Goal: Information Seeking & Learning: Learn about a topic

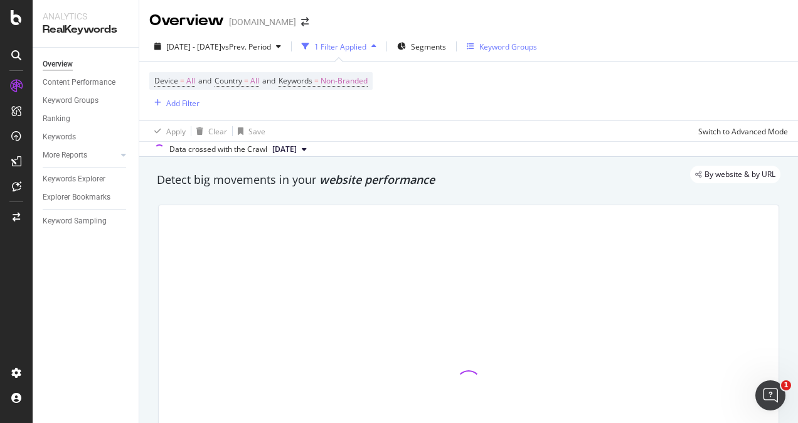
click at [509, 45] on div "Keyword Groups" at bounding box center [502, 46] width 70 height 11
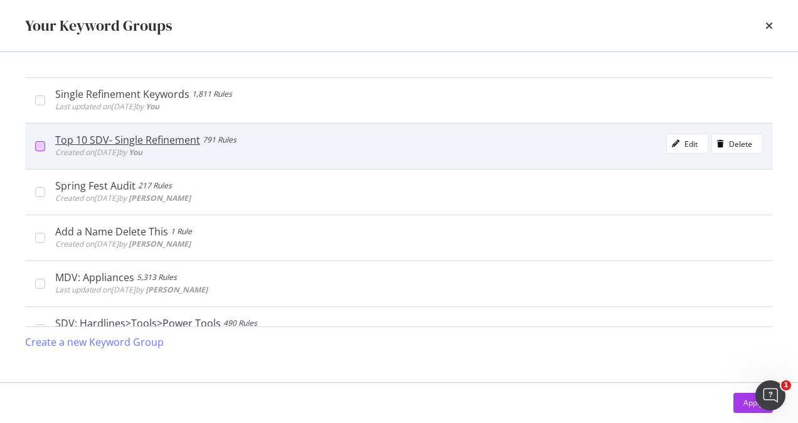
click at [40, 149] on div "modal" at bounding box center [40, 146] width 10 height 10
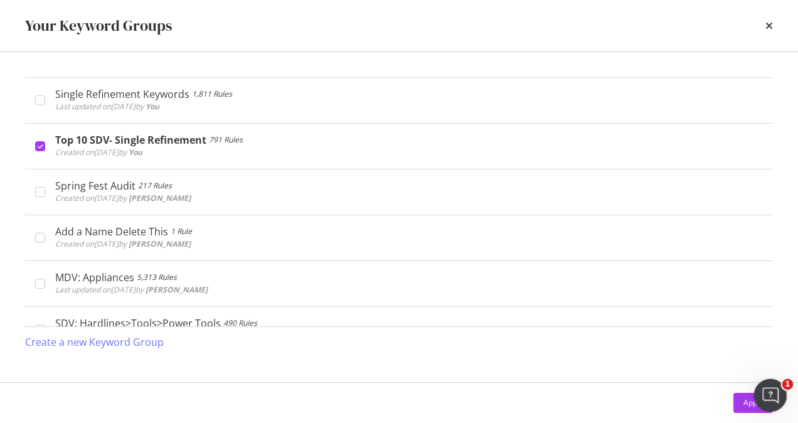
click at [753, 407] on body "Analytics RealKeywords Overview Content Performance Keyword Groups Ranking Keyw…" at bounding box center [399, 211] width 798 height 423
click at [753, 407] on div "Apply" at bounding box center [752, 402] width 19 height 11
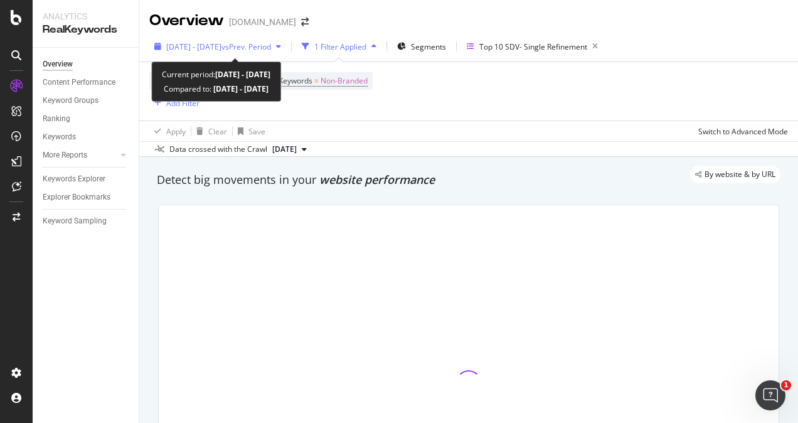
click at [256, 43] on span "vs Prev. Period" at bounding box center [246, 46] width 50 height 11
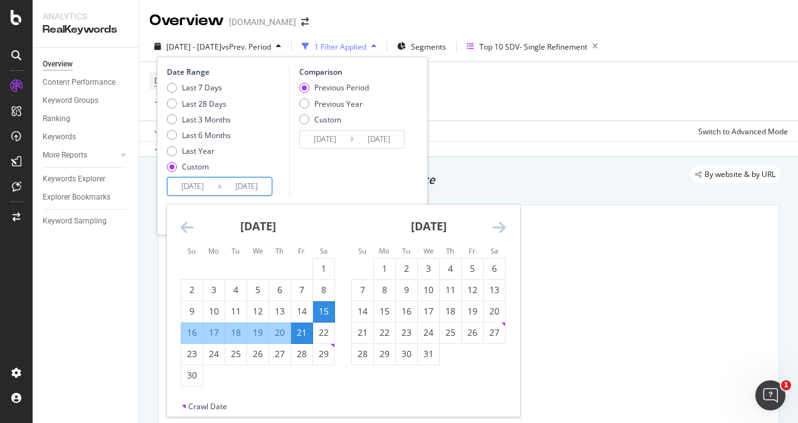
click at [191, 186] on input "[DATE]" at bounding box center [192, 186] width 50 height 18
click at [497, 220] on icon "Move forward to switch to the next month." at bounding box center [498, 226] width 13 height 15
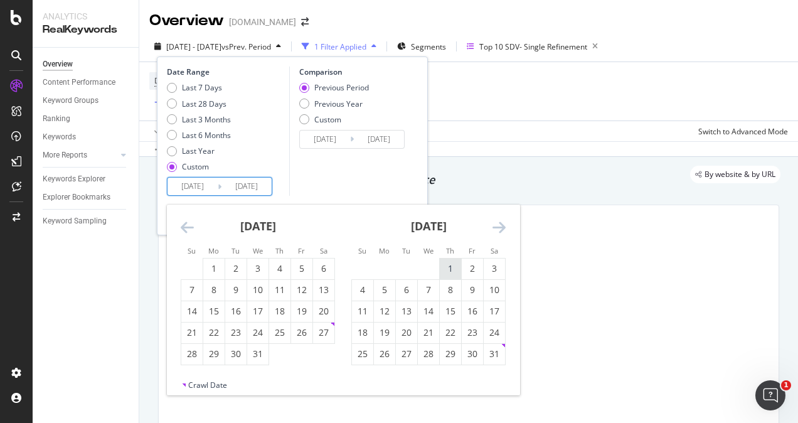
click at [448, 265] on div "1" at bounding box center [450, 268] width 21 height 13
type input "[DATE]"
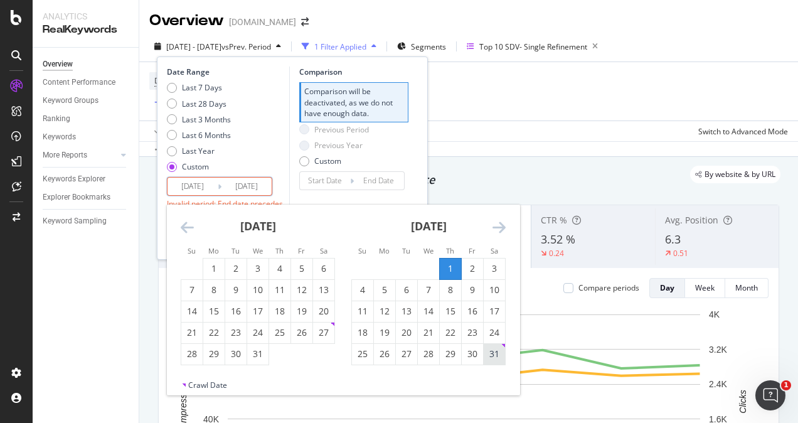
click at [491, 350] on div "31" at bounding box center [494, 353] width 21 height 13
type input "[DATE]"
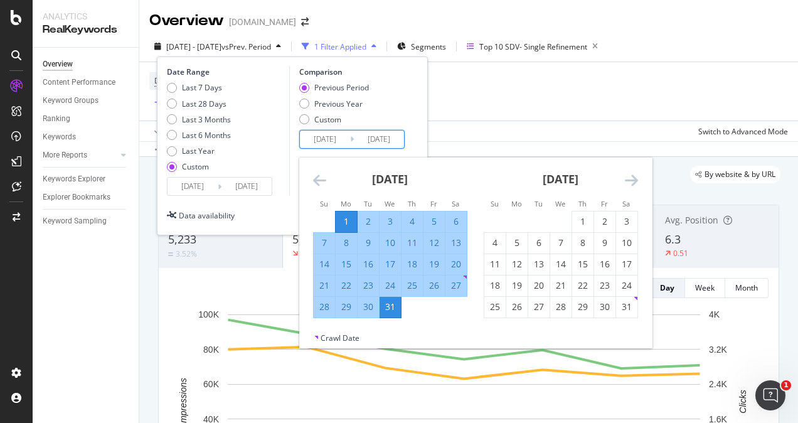
click at [332, 137] on input "[DATE]" at bounding box center [325, 139] width 50 height 18
click at [635, 182] on icon "Move forward to switch to the next month." at bounding box center [631, 179] width 13 height 15
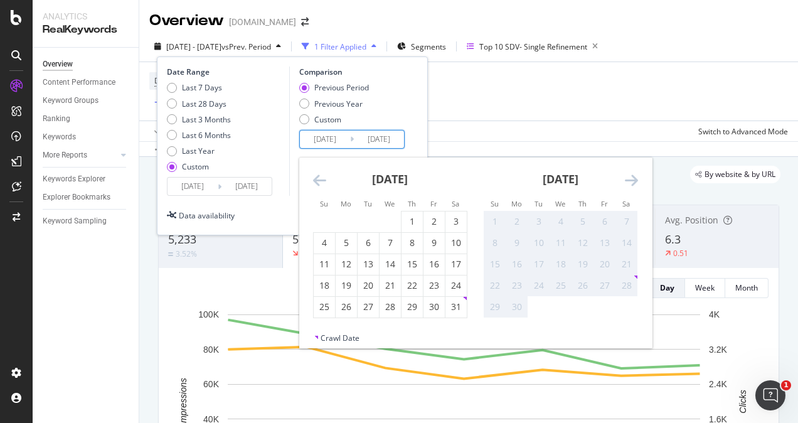
click at [635, 182] on icon "Move forward to switch to the next month." at bounding box center [631, 179] width 13 height 15
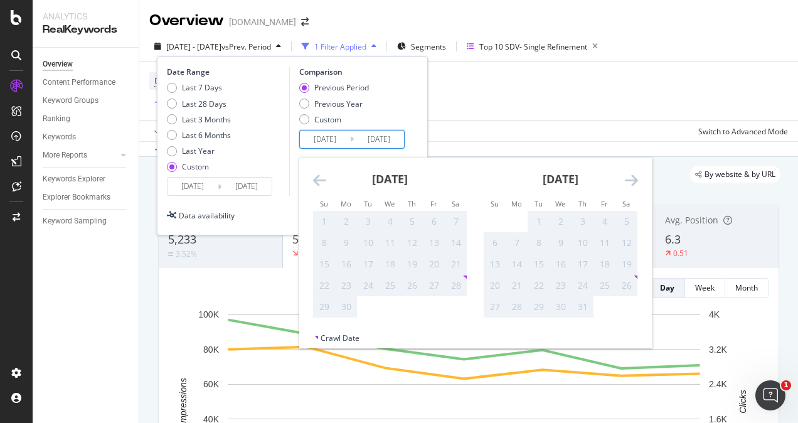
click at [635, 182] on icon "Move forward to switch to the next month." at bounding box center [631, 179] width 13 height 15
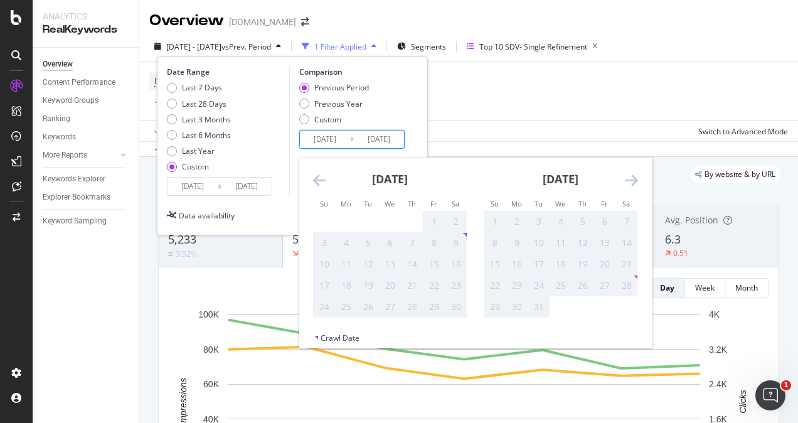
click at [635, 182] on icon "Move forward to switch to the next month." at bounding box center [631, 179] width 13 height 15
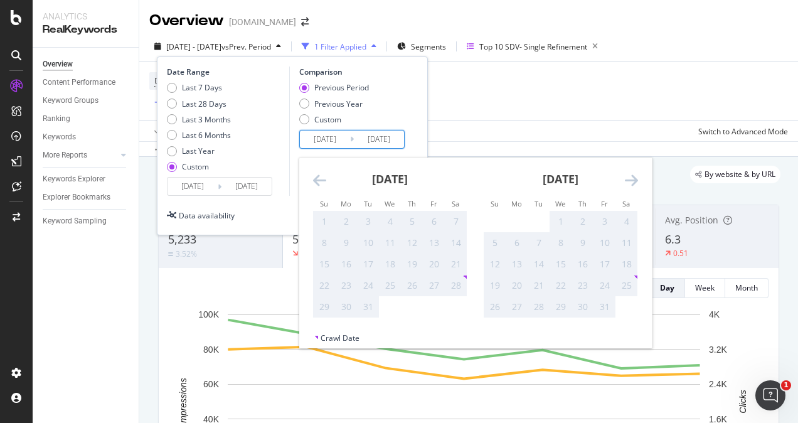
click at [635, 182] on icon "Move forward to switch to the next month." at bounding box center [631, 179] width 13 height 15
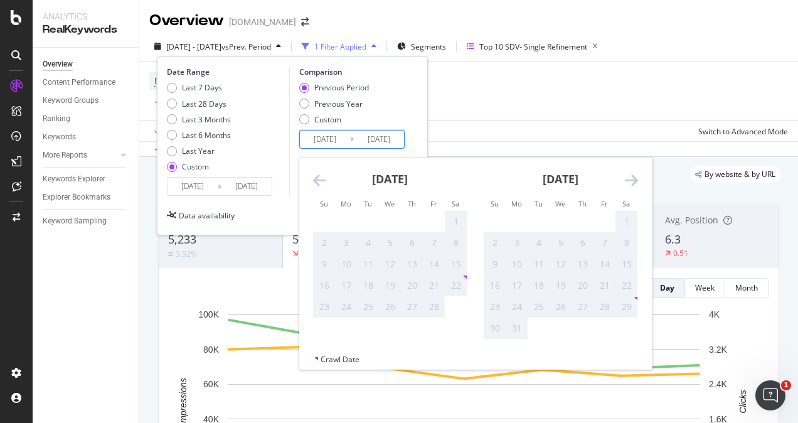
click at [635, 182] on icon "Move forward to switch to the next month." at bounding box center [631, 179] width 13 height 15
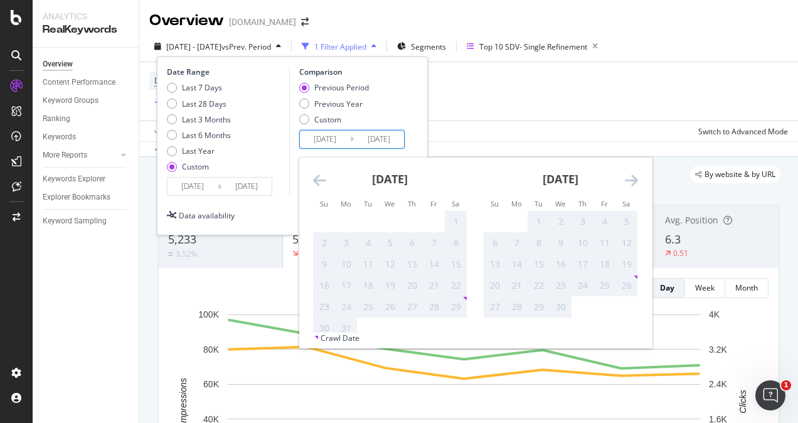
click at [635, 182] on icon "Move forward to switch to the next month." at bounding box center [631, 179] width 13 height 15
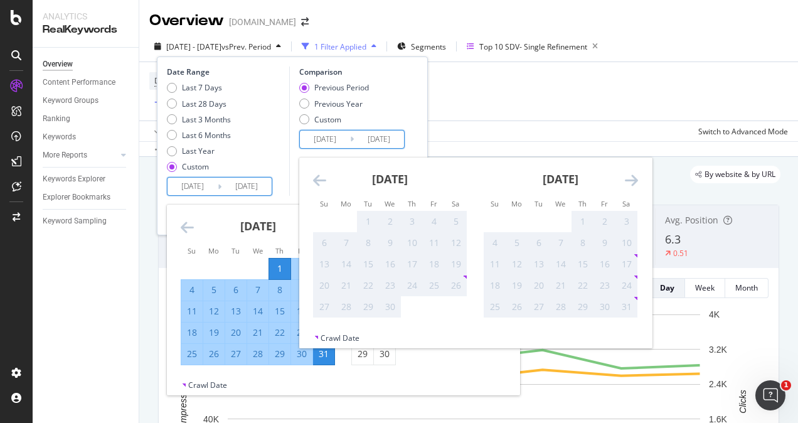
click at [211, 184] on input "[DATE]" at bounding box center [192, 186] width 50 height 18
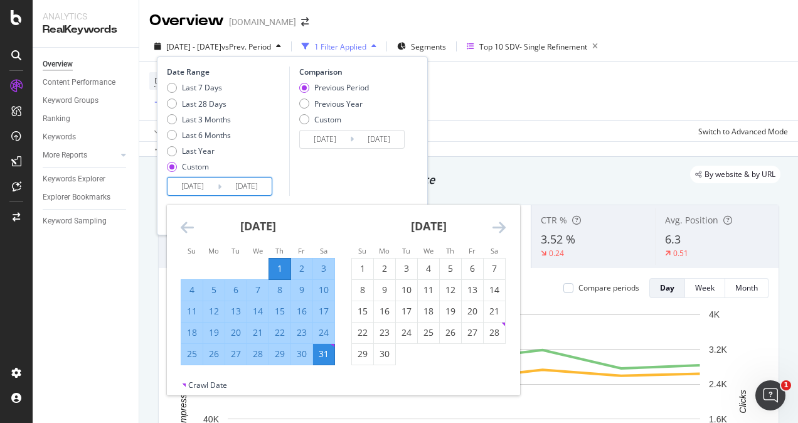
click at [494, 224] on icon "Move forward to switch to the next month." at bounding box center [498, 226] width 13 height 15
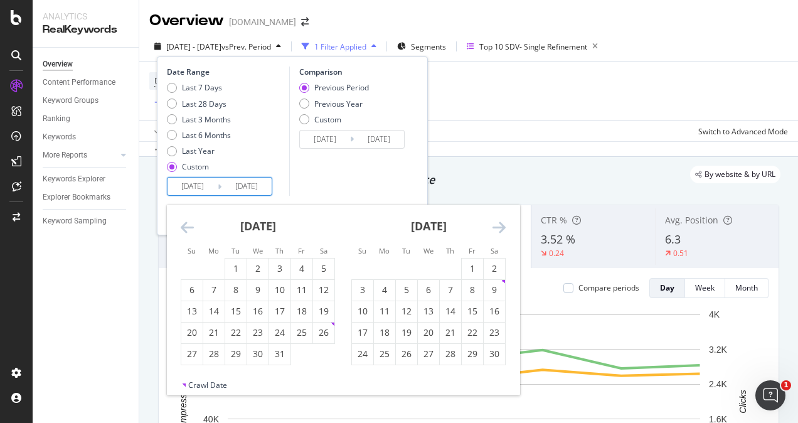
click at [494, 224] on icon "Move forward to switch to the next month." at bounding box center [498, 226] width 13 height 15
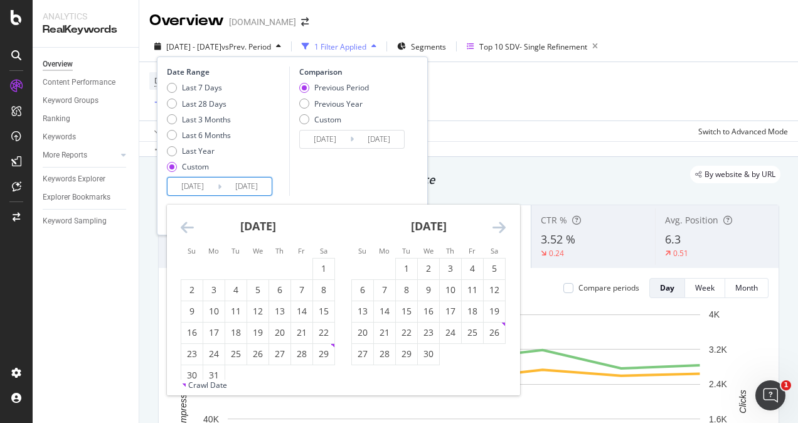
click at [494, 224] on icon "Move forward to switch to the next month." at bounding box center [498, 226] width 13 height 15
click at [504, 230] on icon "Move forward to switch to the next month." at bounding box center [498, 226] width 13 height 15
click at [470, 260] on div "1" at bounding box center [472, 268] width 21 height 21
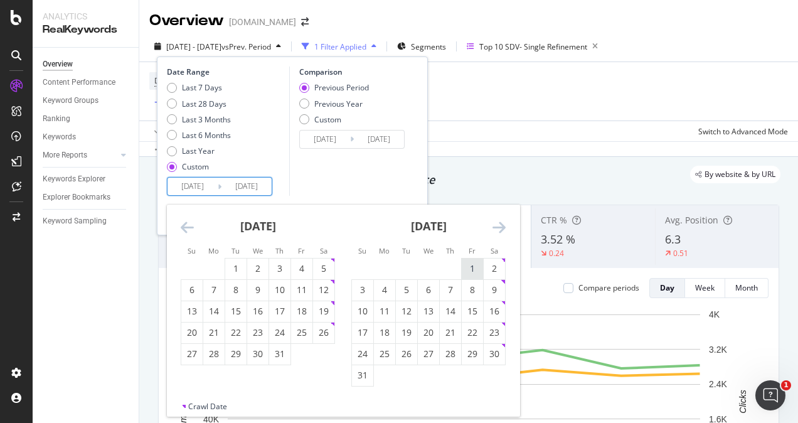
type input "[DATE]"
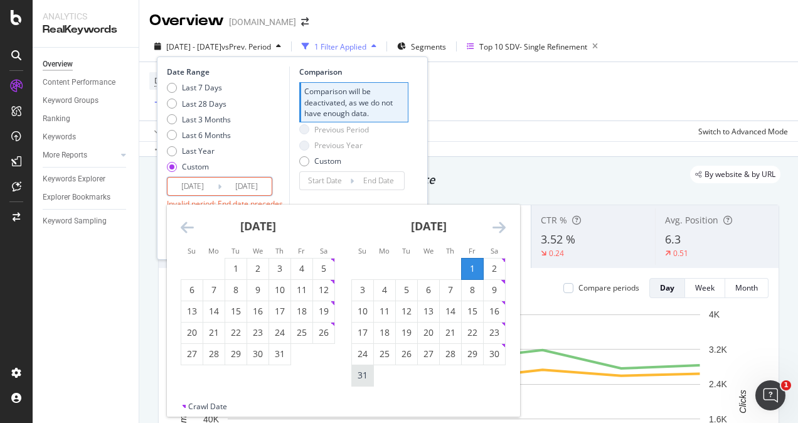
click at [370, 370] on div "31" at bounding box center [362, 375] width 21 height 13
type input "[DATE]"
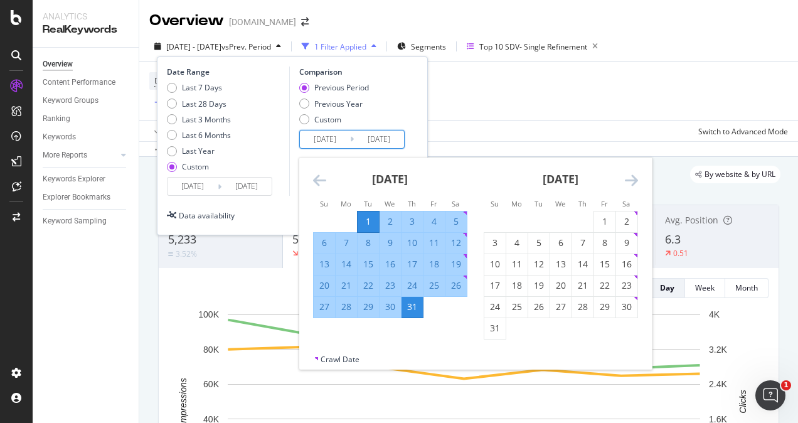
click at [322, 142] on input "[DATE]" at bounding box center [325, 139] width 50 height 18
click at [315, 100] on div "Previous Year" at bounding box center [338, 103] width 48 height 11
type input "[DATE]"
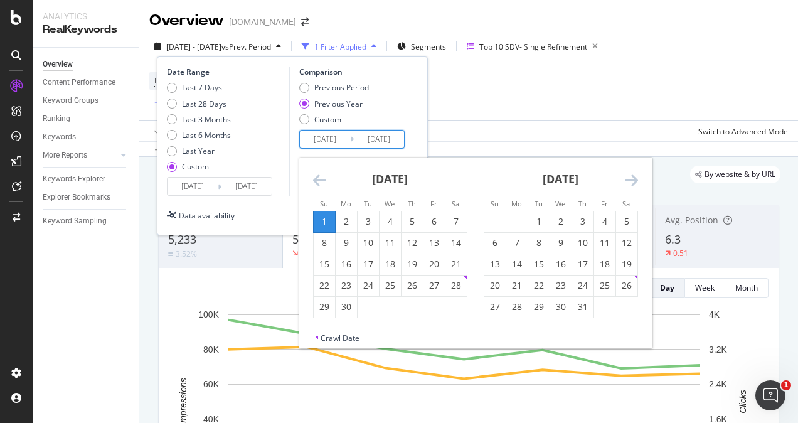
click at [325, 140] on input "[DATE]" at bounding box center [325, 139] width 50 height 18
click at [320, 174] on icon "Move backward to switch to the previous month." at bounding box center [319, 179] width 13 height 15
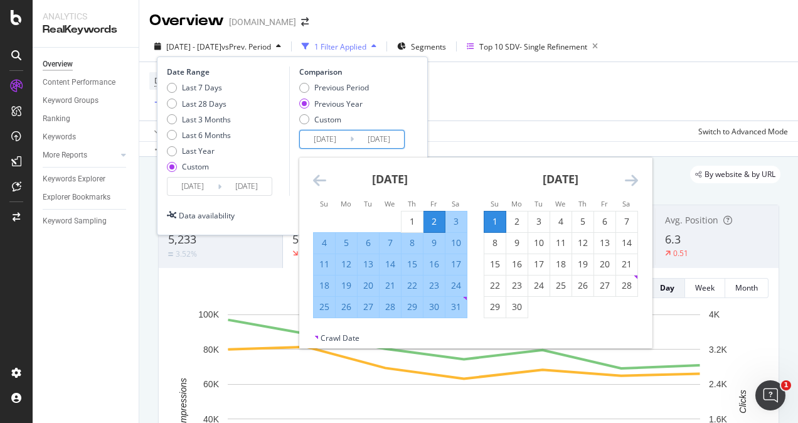
click at [383, 104] on div "Previous Period Previous Year Custom" at bounding box center [353, 105] width 109 height 47
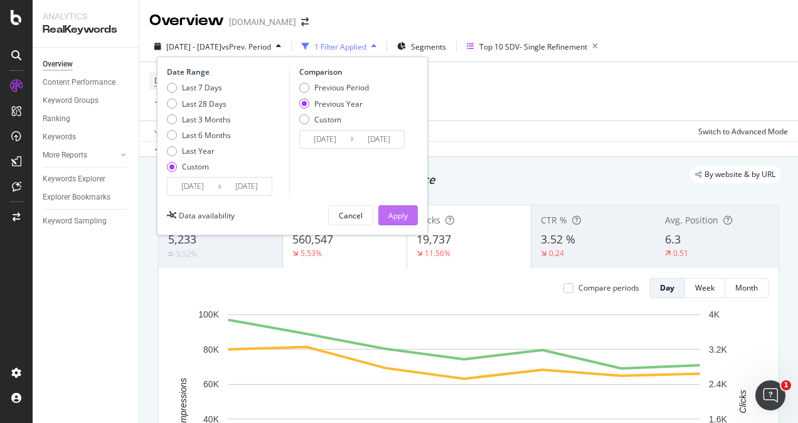
click at [387, 207] on button "Apply" at bounding box center [398, 215] width 40 height 20
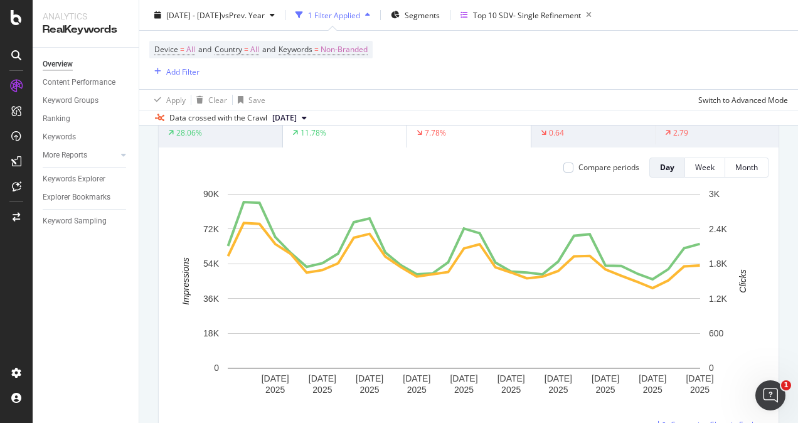
scroll to position [125, 0]
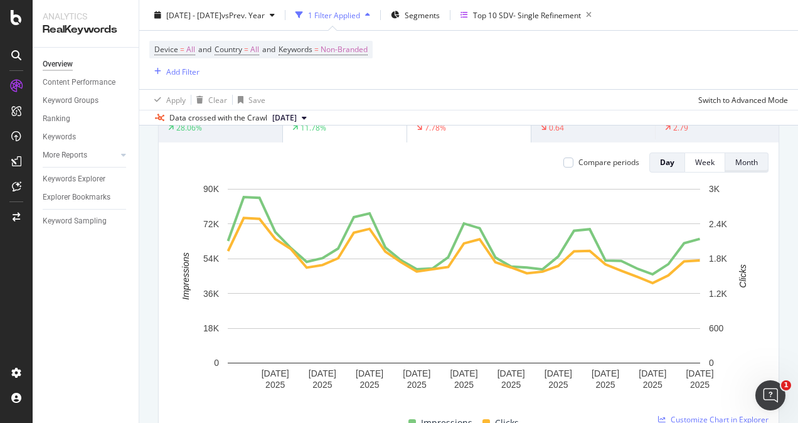
click at [725, 162] on button "Month" at bounding box center [746, 162] width 43 height 20
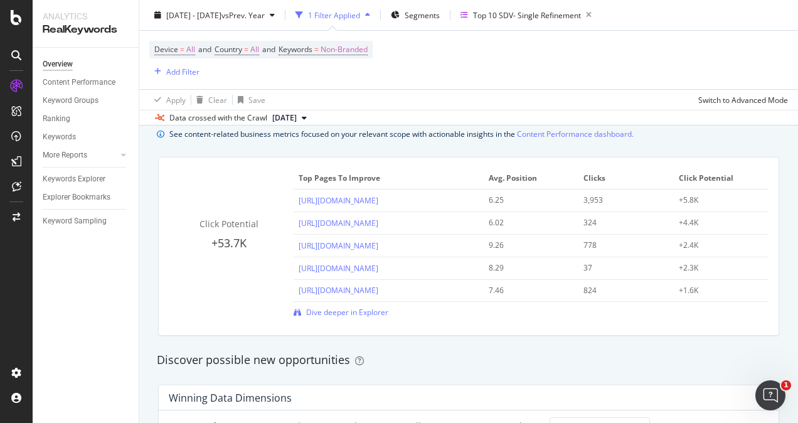
scroll to position [878, 0]
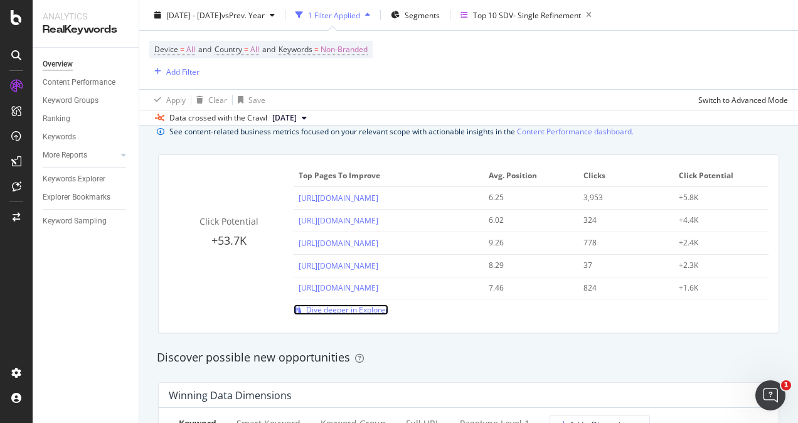
click at [340, 310] on span "Dive deeper in Explorer" at bounding box center [347, 309] width 82 height 11
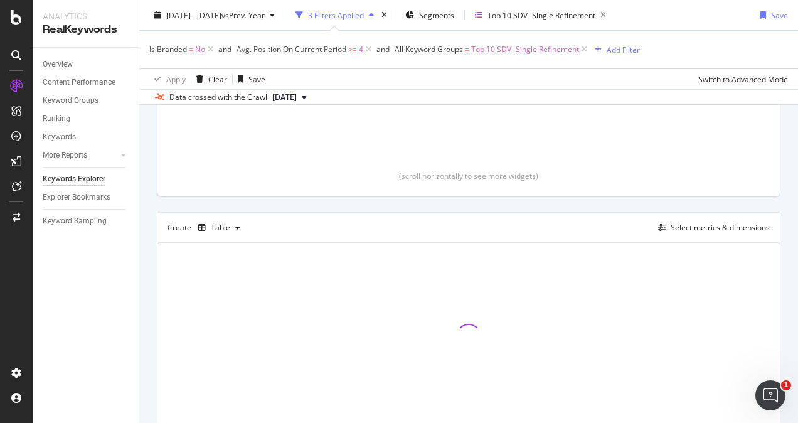
scroll to position [251, 0]
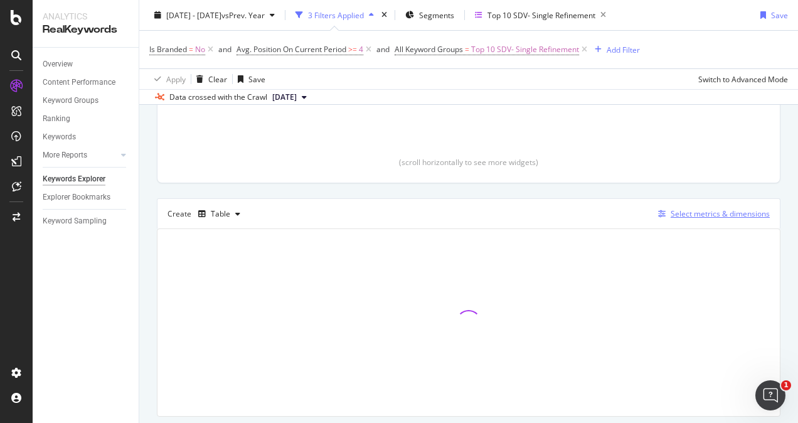
click at [709, 214] on div "Select metrics & dimensions" at bounding box center [719, 213] width 99 height 11
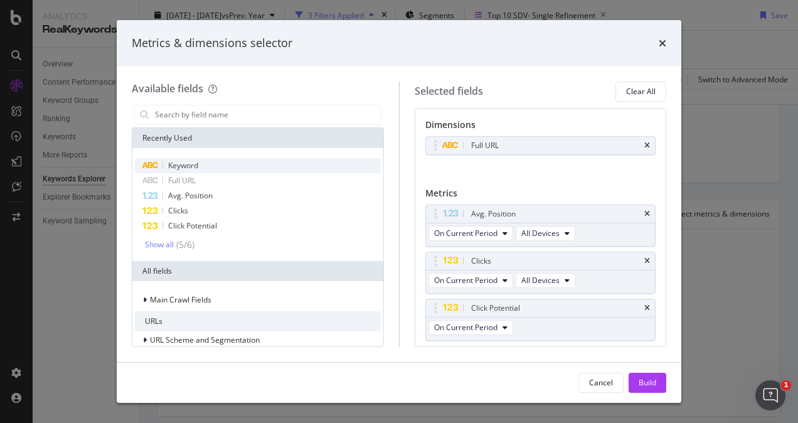
click at [231, 167] on div "Keyword" at bounding box center [258, 165] width 246 height 15
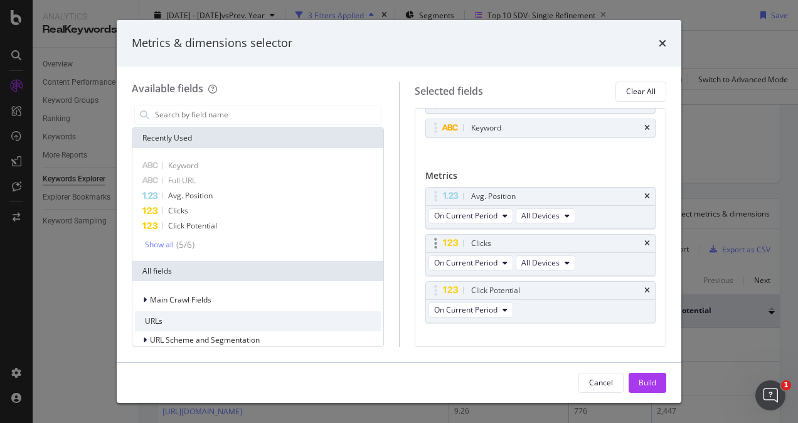
scroll to position [56, 0]
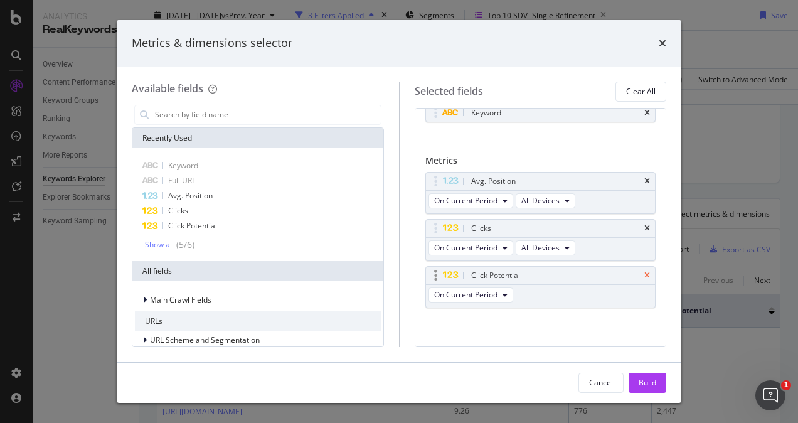
click at [644, 272] on icon "times" at bounding box center [647, 276] width 6 height 8
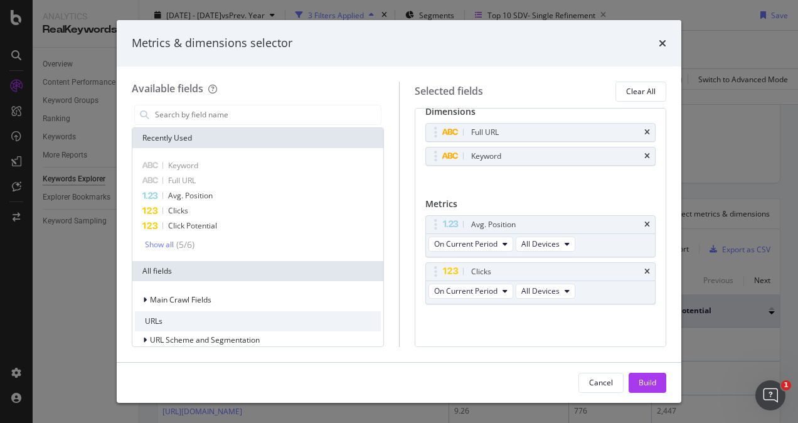
scroll to position [10, 0]
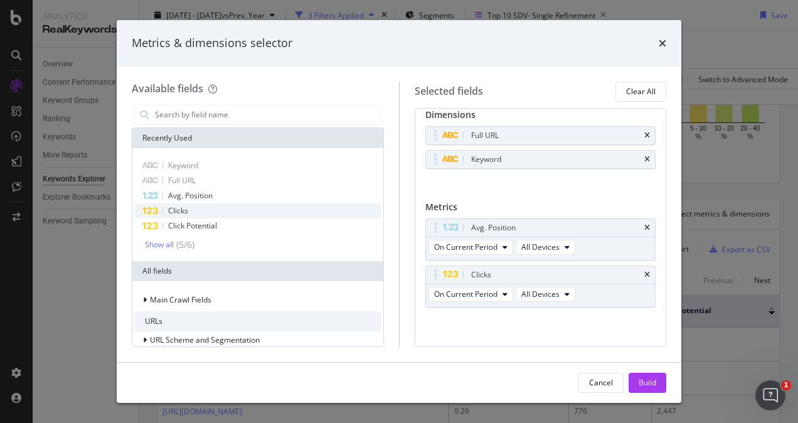
click at [181, 208] on span "Clicks" at bounding box center [178, 210] width 20 height 11
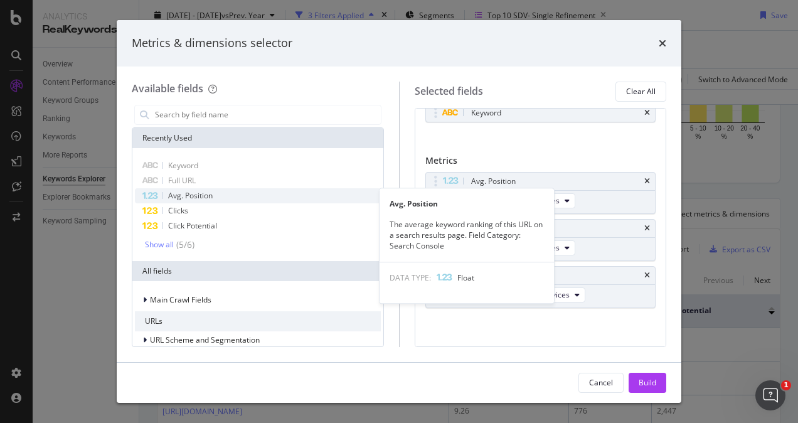
click at [179, 194] on span "Avg. Position" at bounding box center [190, 195] width 45 height 11
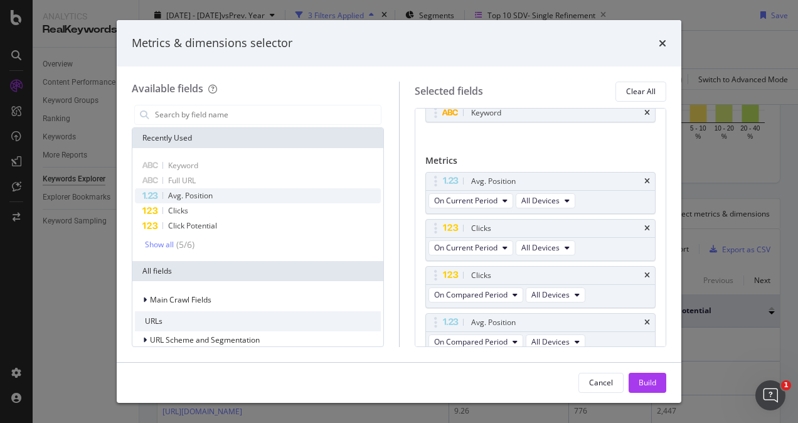
scroll to position [61, 0]
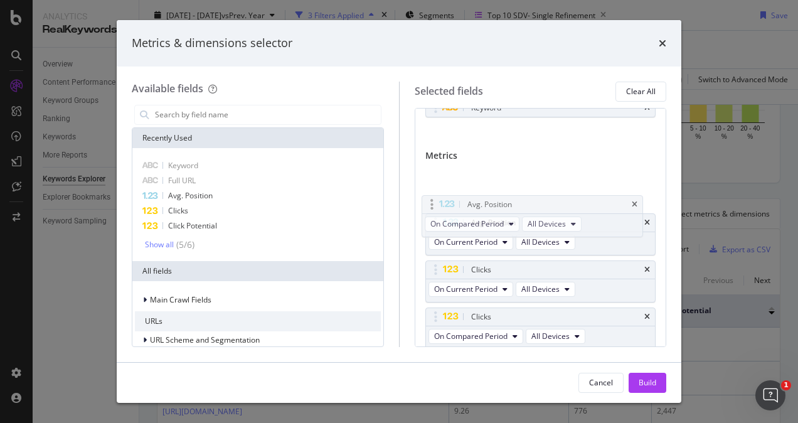
drag, startPoint x: 560, startPoint y: 313, endPoint x: 557, endPoint y: 203, distance: 109.8
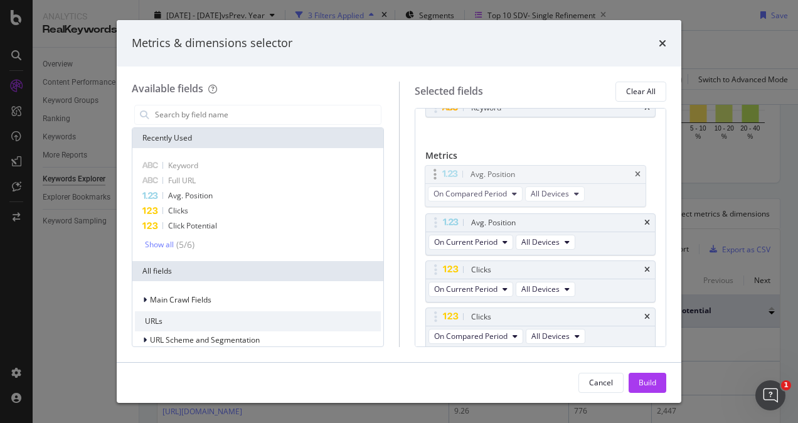
click at [557, 203] on body "Analytics RealKeywords Overview Content Performance Keyword Groups Ranking Keyw…" at bounding box center [399, 211] width 798 height 423
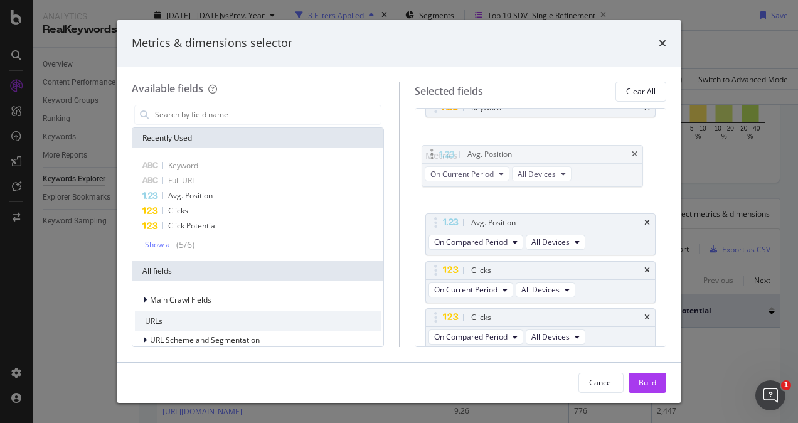
drag, startPoint x: 551, startPoint y: 229, endPoint x: 548, endPoint y: 162, distance: 66.5
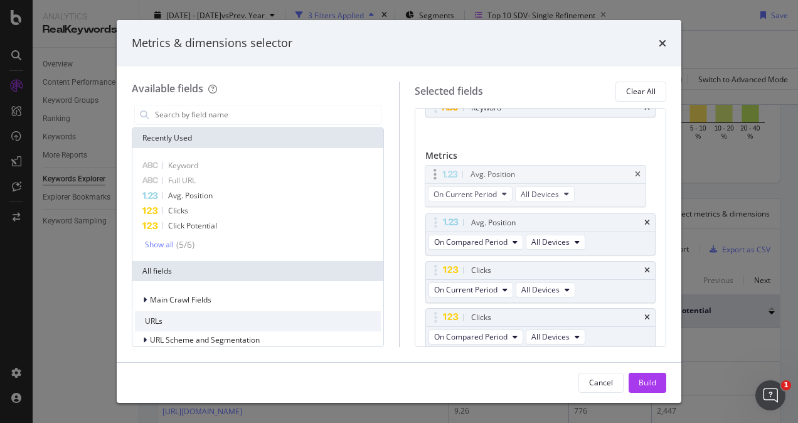
click at [548, 162] on body "Analytics RealKeywords Overview Content Performance Keyword Groups Ranking Keyw…" at bounding box center [399, 211] width 798 height 423
click at [637, 375] on button "Build" at bounding box center [647, 383] width 38 height 20
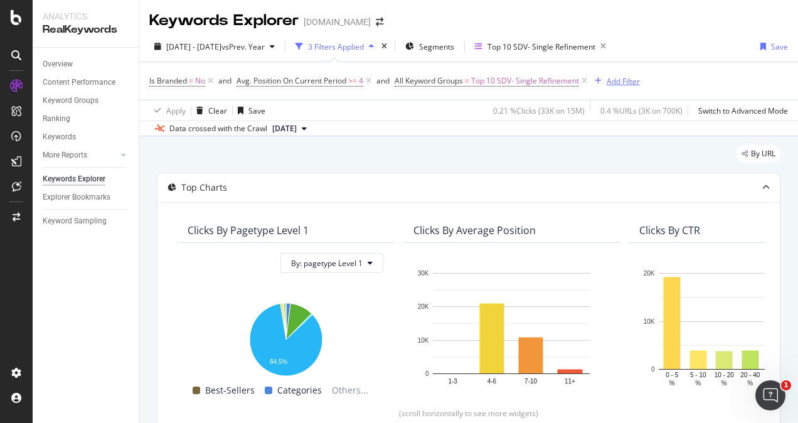
click at [622, 76] on div "Add Filter" at bounding box center [622, 81] width 33 height 11
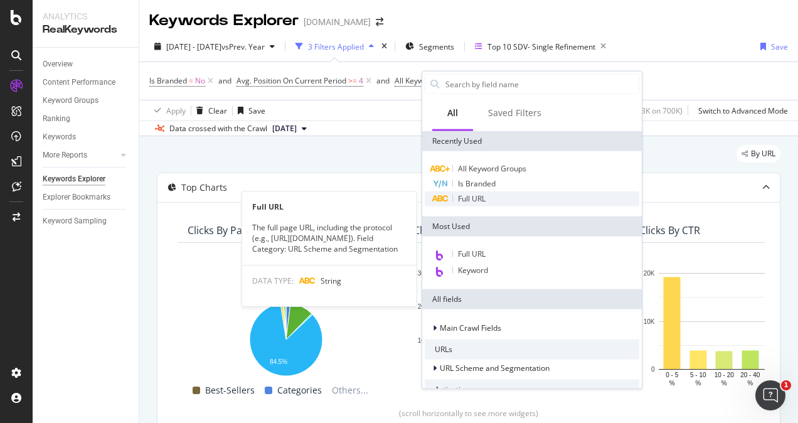
click at [471, 194] on span "Full URL" at bounding box center [472, 198] width 28 height 11
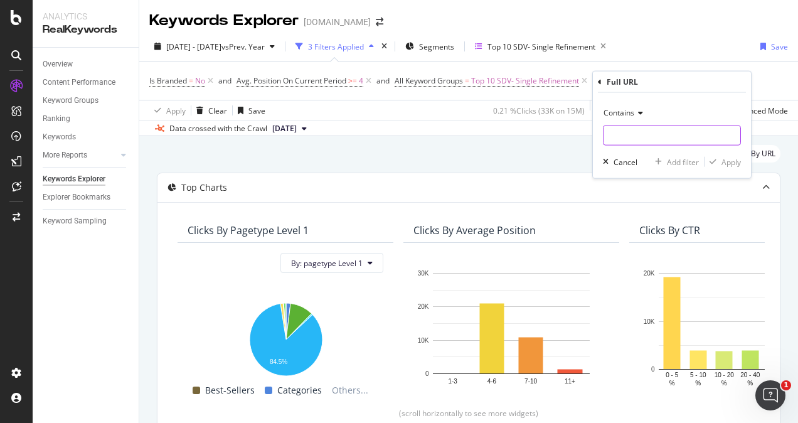
click at [629, 140] on input "text" at bounding box center [671, 135] width 137 height 20
type input "/PL/"
click at [724, 158] on div "Apply" at bounding box center [730, 161] width 19 height 11
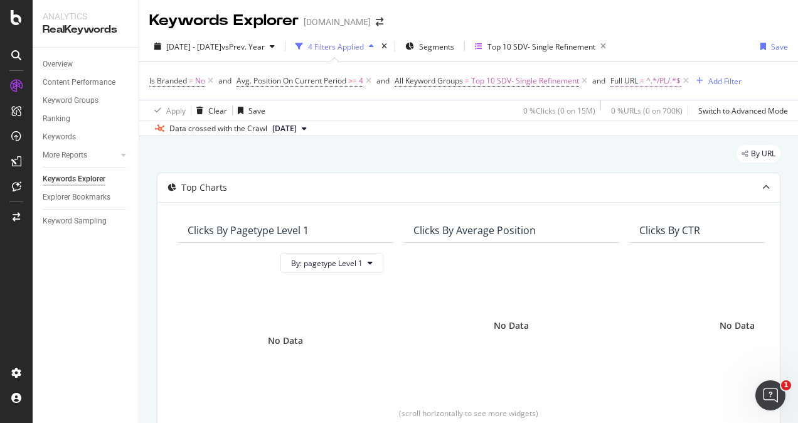
click at [658, 85] on span "^.*/PL/.*$" at bounding box center [663, 81] width 34 height 18
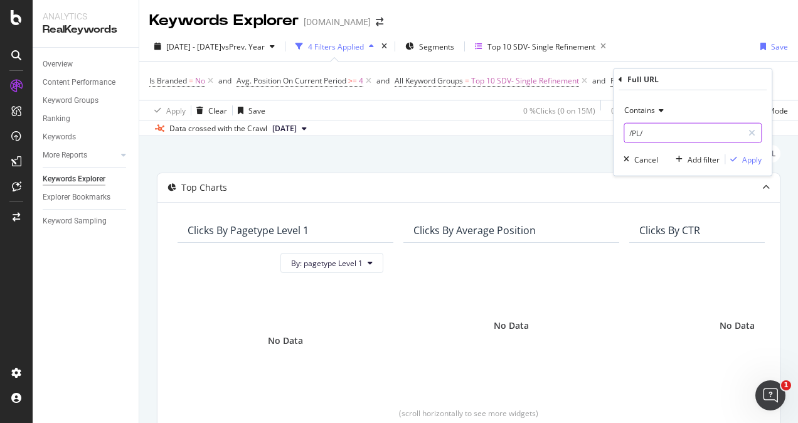
click at [649, 139] on input "/PL/" at bounding box center [683, 133] width 119 height 20
type input "/pl?"
click at [640, 114] on span "Contains" at bounding box center [639, 110] width 31 height 11
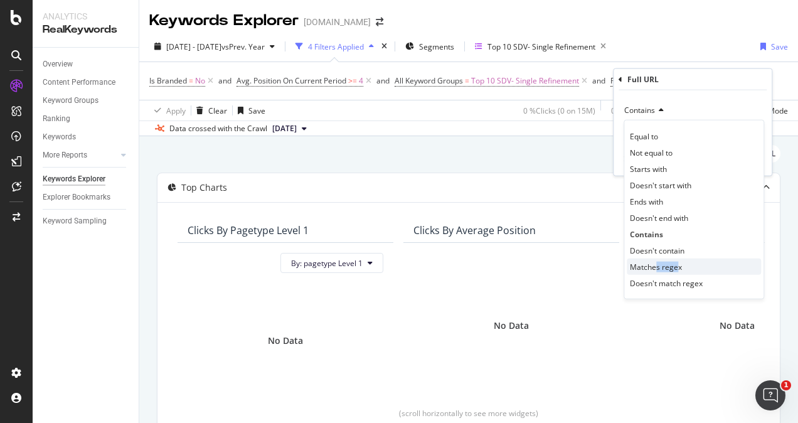
drag, startPoint x: 656, startPoint y: 265, endPoint x: 675, endPoint y: 268, distance: 19.0
click at [675, 268] on span "Matches regex" at bounding box center [656, 266] width 52 height 11
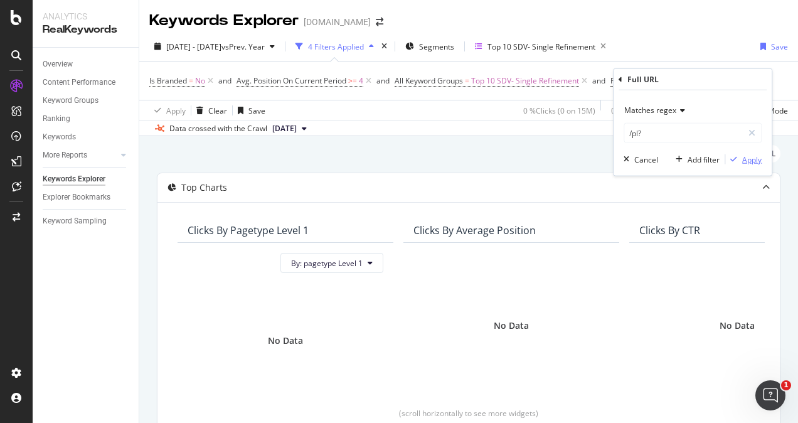
click at [749, 160] on div "Apply" at bounding box center [751, 159] width 19 height 11
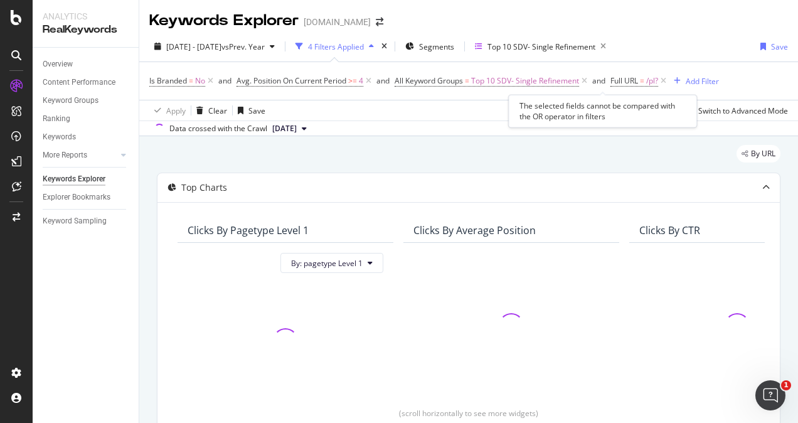
click at [610, 82] on span "and" at bounding box center [599, 81] width 21 height 18
click at [633, 77] on span "Full URL" at bounding box center [624, 80] width 28 height 11
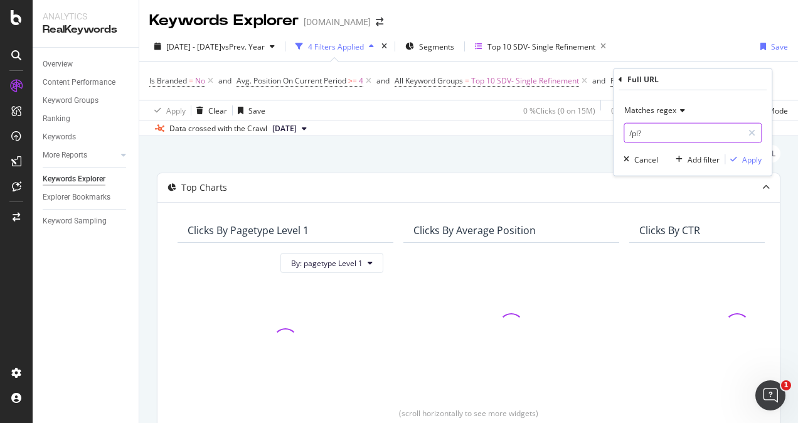
click at [650, 136] on input "/pl?" at bounding box center [683, 133] width 119 height 20
type input "?"
type input "/"
click at [650, 136] on input "/" at bounding box center [683, 133] width 119 height 20
click at [641, 135] on input "/" at bounding box center [683, 133] width 119 height 20
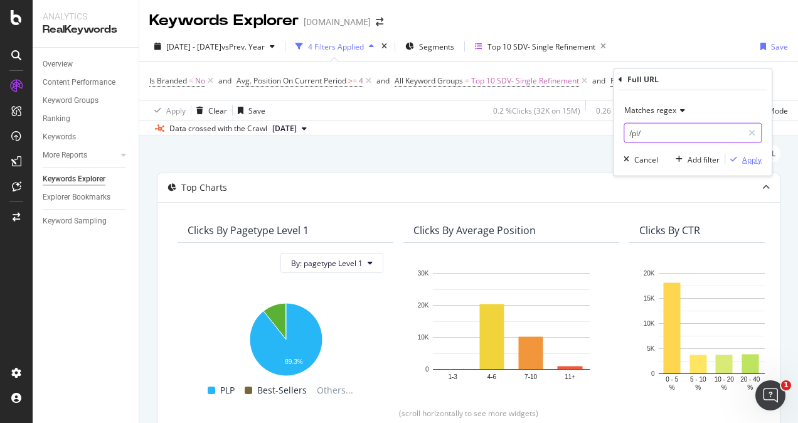
type input "/pl/"
click at [742, 159] on div "Apply" at bounding box center [751, 159] width 19 height 11
